Goal: Check status: Check status

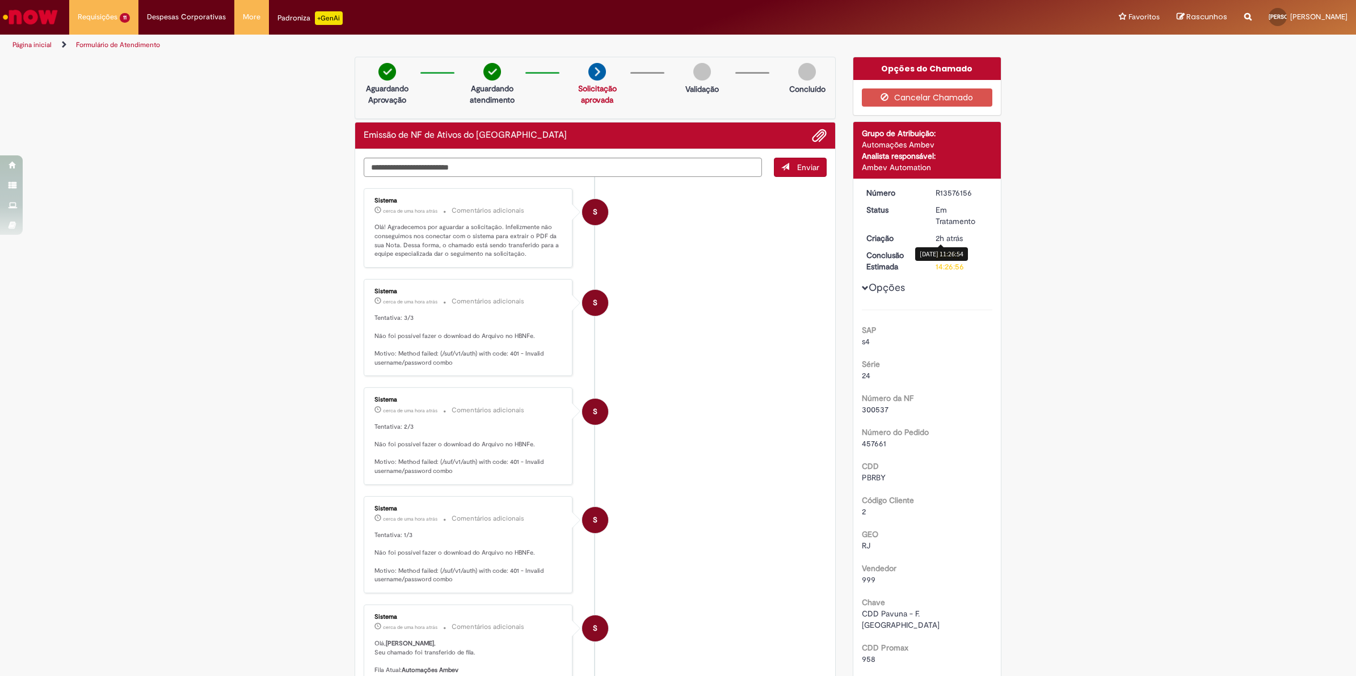
click at [950, 193] on div "R13576156" at bounding box center [961, 192] width 53 height 11
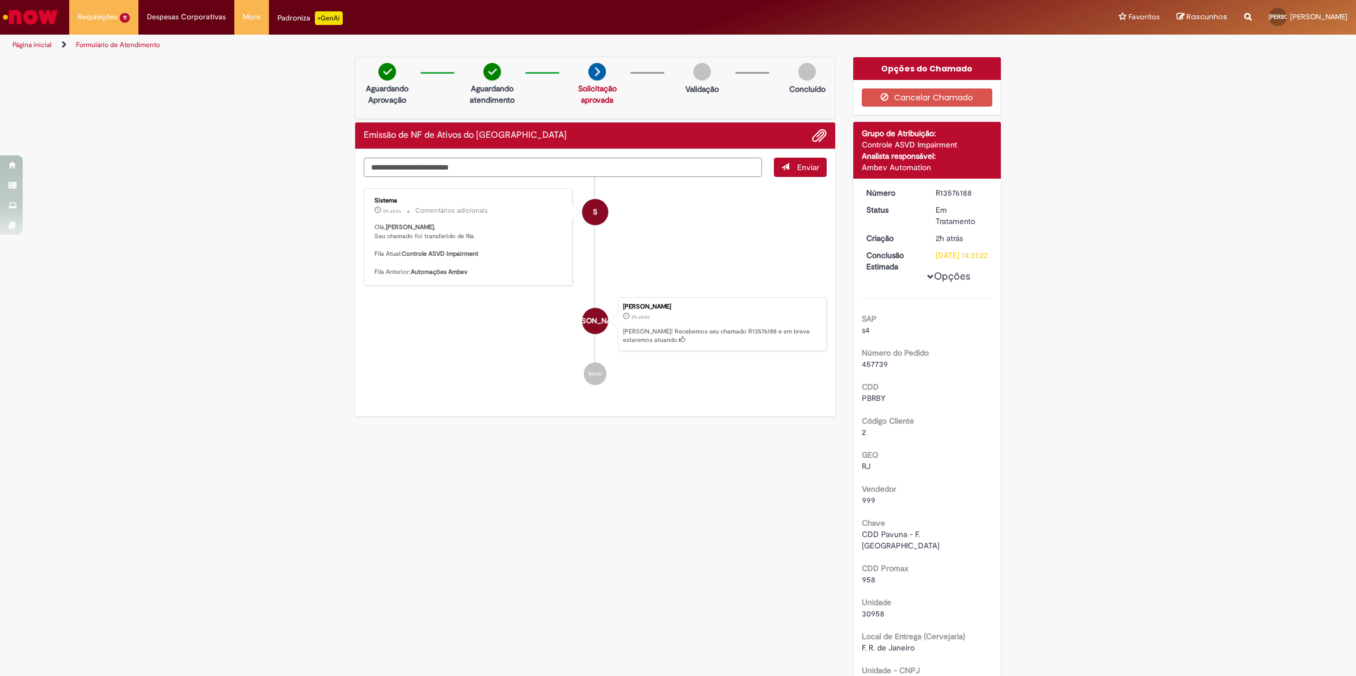
click at [945, 192] on div "R13576188" at bounding box center [961, 192] width 53 height 11
copy div "R13576188"
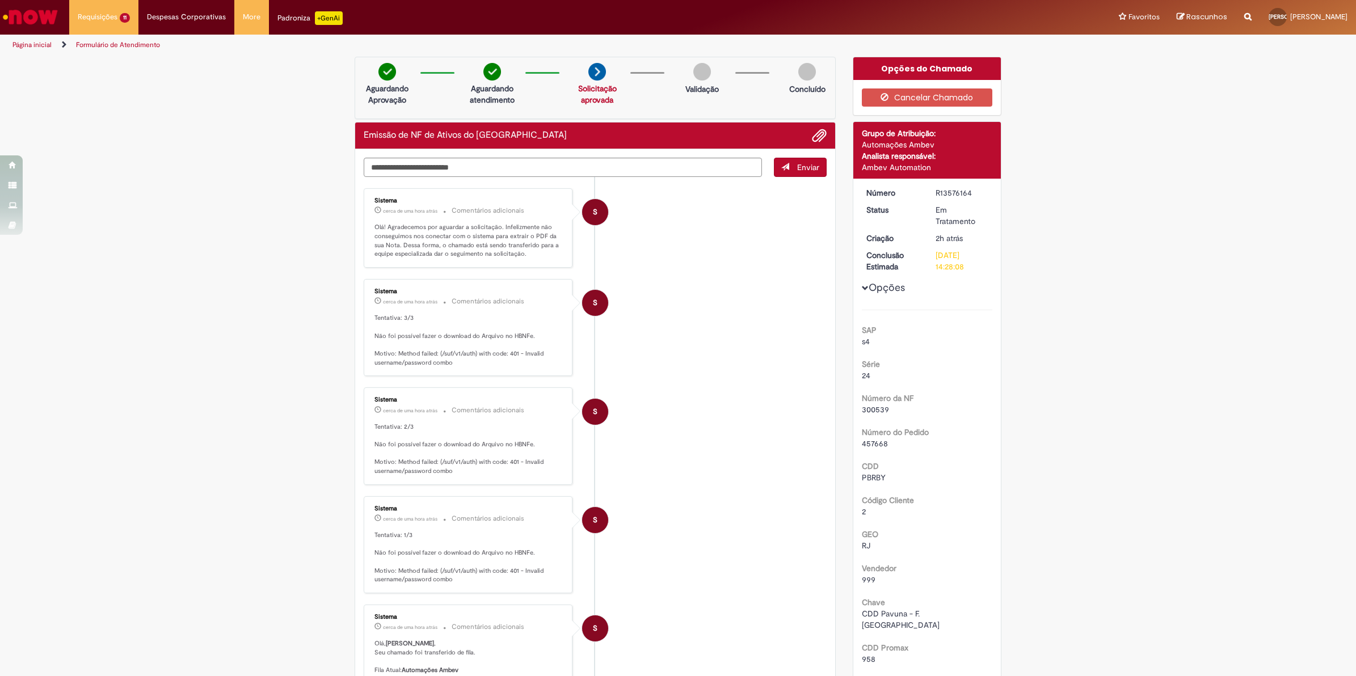
click at [954, 196] on div "R13576164" at bounding box center [961, 192] width 53 height 11
click at [952, 193] on div "R13576164" at bounding box center [961, 192] width 53 height 11
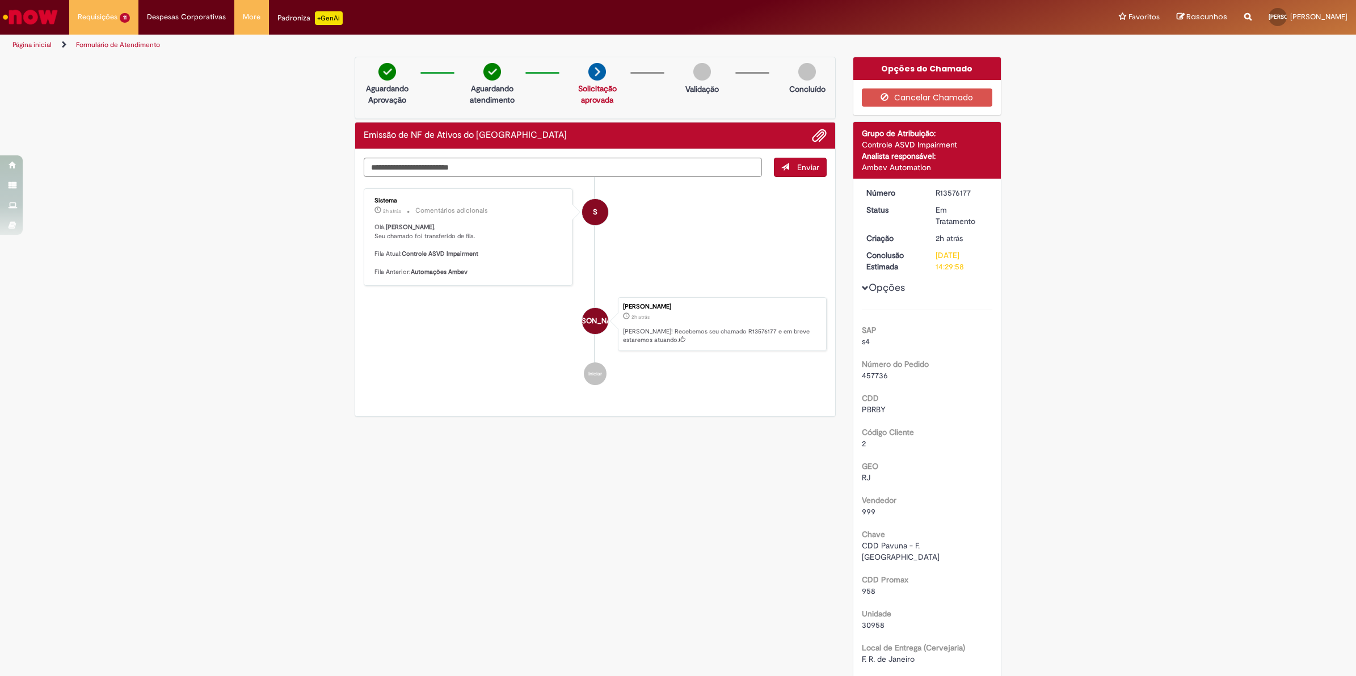
click at [945, 192] on div "R13576177" at bounding box center [961, 192] width 53 height 11
copy div "R13576177"
click at [939, 188] on div "R13576212" at bounding box center [961, 192] width 53 height 11
